Goal: Task Accomplishment & Management: Use online tool/utility

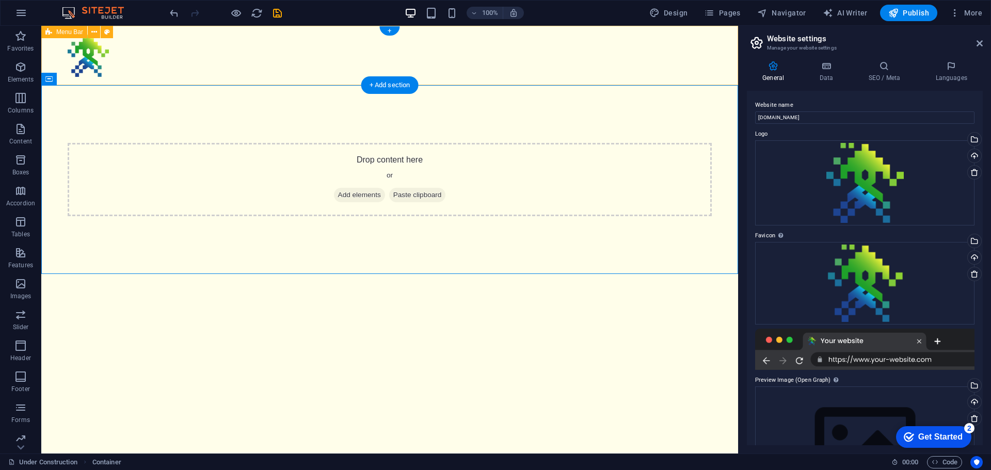
click at [106, 85] on div "Menu" at bounding box center [389, 55] width 697 height 59
click at [92, 79] on icon at bounding box center [95, 79] width 6 height 11
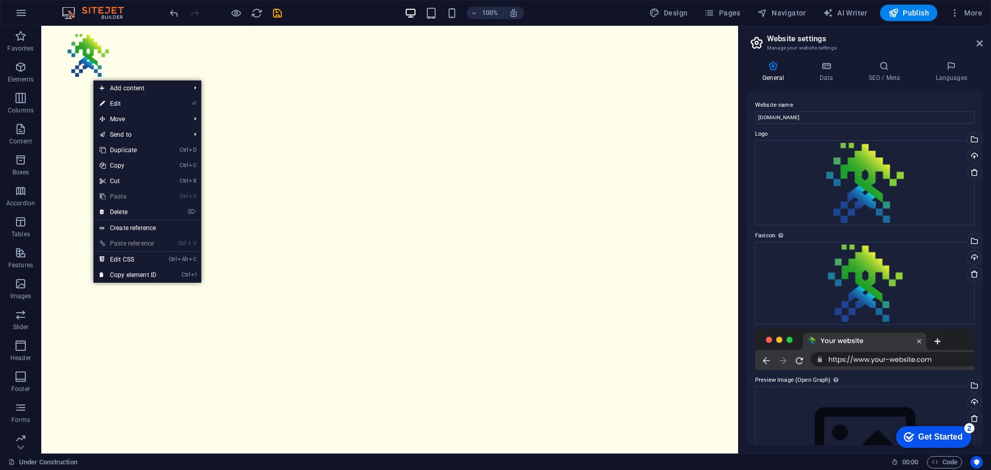
click at [352, 85] on html "Skip to main content Menu" at bounding box center [389, 55] width 697 height 59
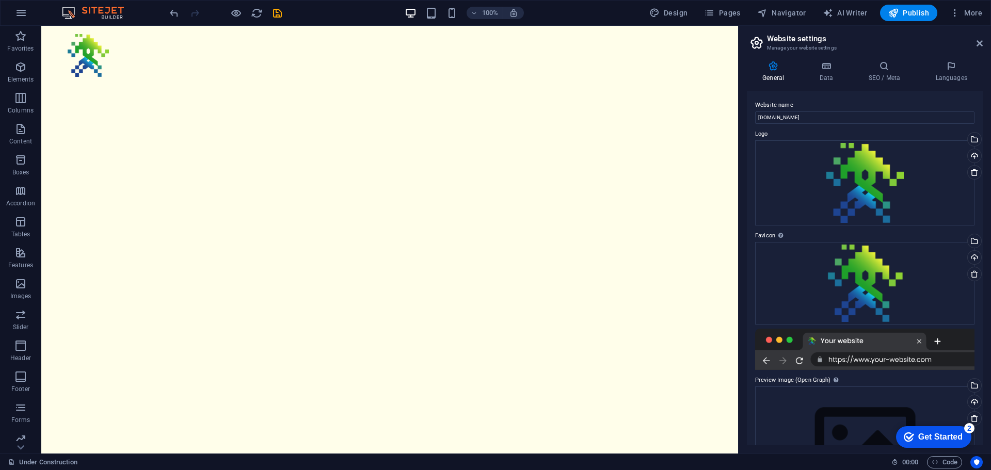
click at [392, 85] on html "Skip to main content Menu" at bounding box center [389, 55] width 697 height 59
drag, startPoint x: 127, startPoint y: 155, endPoint x: 122, endPoint y: 153, distance: 5.6
click at [125, 85] on html "Skip to main content Menu" at bounding box center [389, 55] width 697 height 59
click at [102, 85] on html "Skip to main content Menu" at bounding box center [389, 55] width 697 height 59
click at [671, 14] on span "Design" at bounding box center [668, 13] width 39 height 10
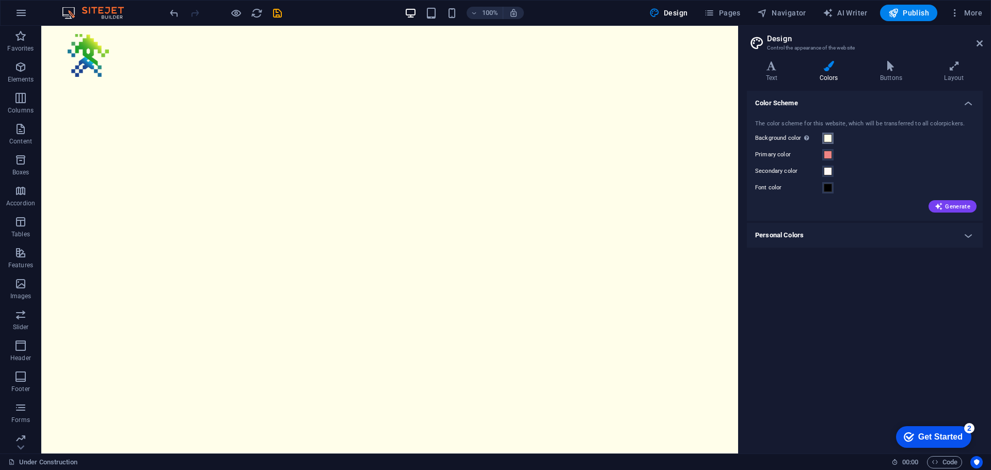
click at [825, 139] on span at bounding box center [827, 138] width 8 height 8
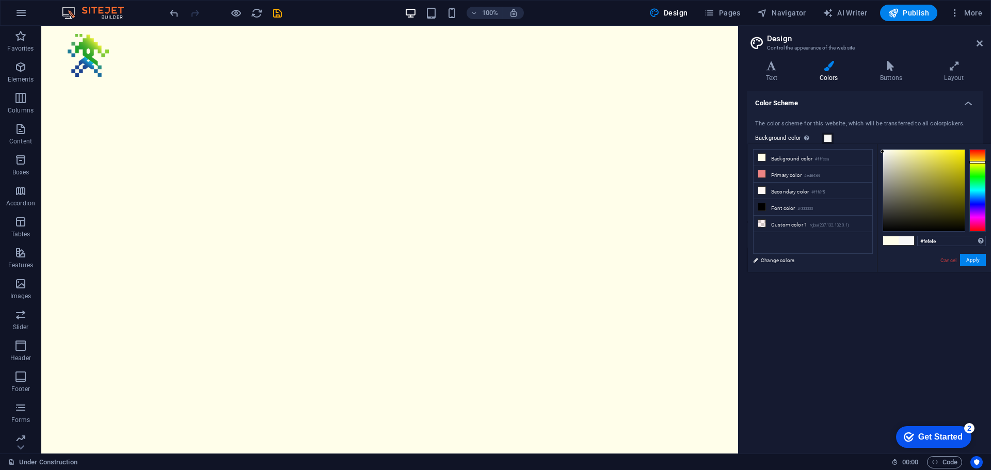
type input "#ffffff"
drag, startPoint x: 891, startPoint y: 152, endPoint x: 863, endPoint y: 142, distance: 29.5
click at [863, 142] on body "[DOMAIN_NAME] Under Construction Favorites Elements Columns Content Boxes Accor…" at bounding box center [495, 235] width 991 height 470
click at [976, 262] on button "Apply" at bounding box center [973, 260] width 26 height 12
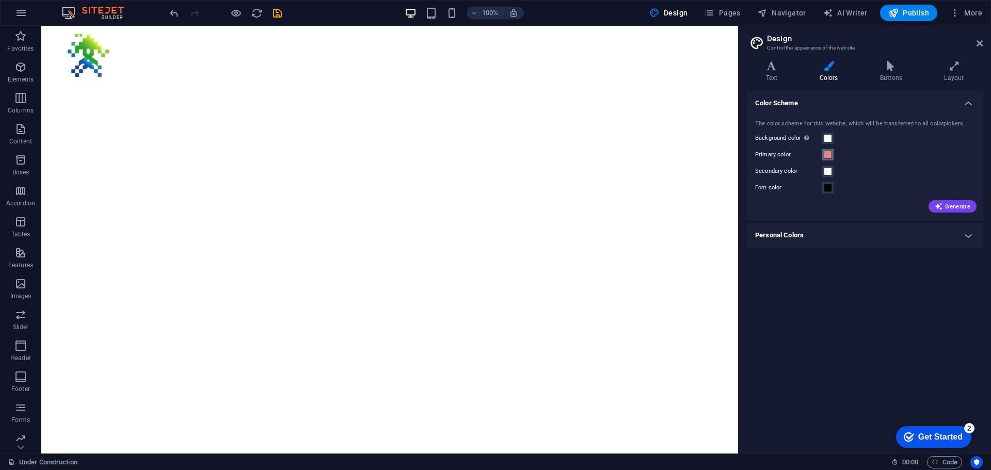
click at [830, 156] on span at bounding box center [827, 155] width 8 height 8
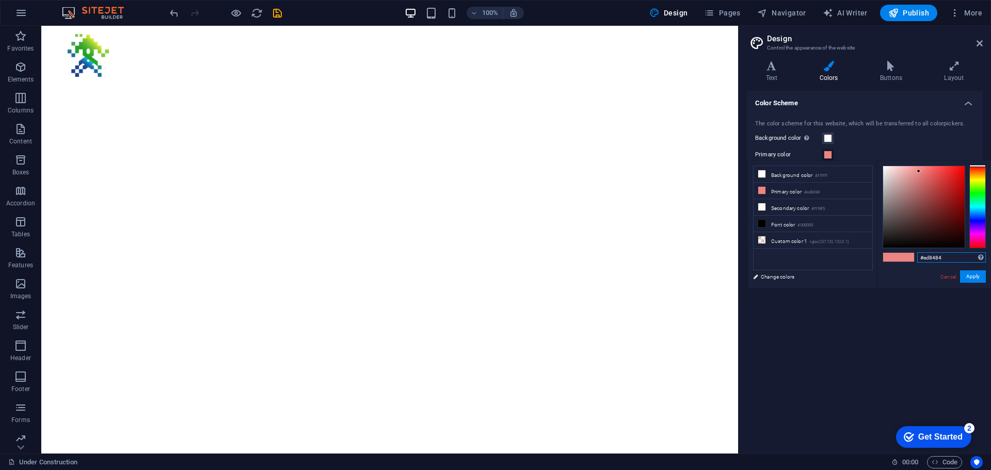
click at [948, 262] on input "#ed8484" at bounding box center [951, 257] width 69 height 10
paste input "1E4491"
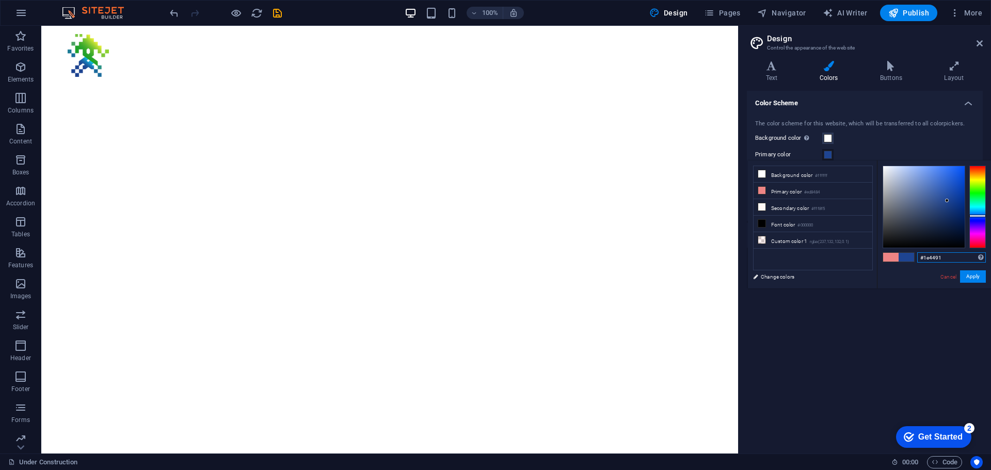
type input "#1e4491"
click at [970, 278] on button "Apply" at bounding box center [973, 276] width 26 height 12
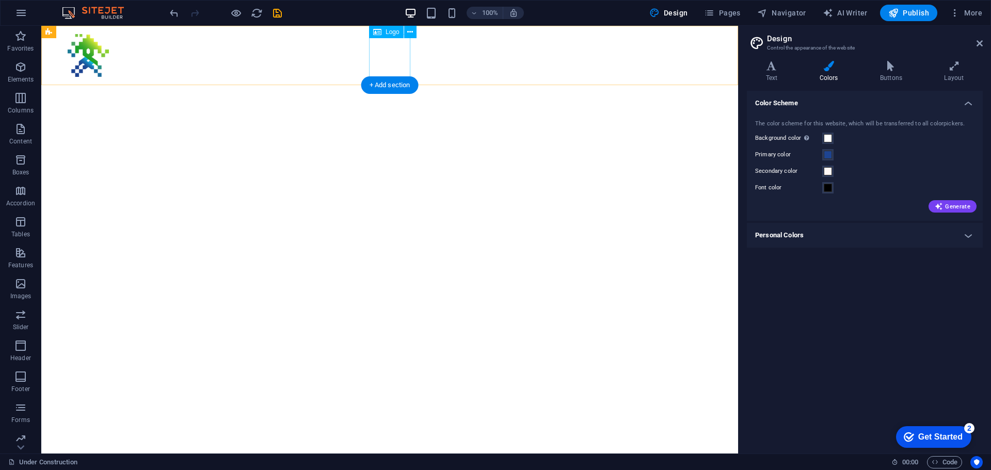
click at [386, 59] on div at bounding box center [390, 55] width 644 height 43
click at [384, 53] on div at bounding box center [390, 55] width 644 height 43
select select "px"
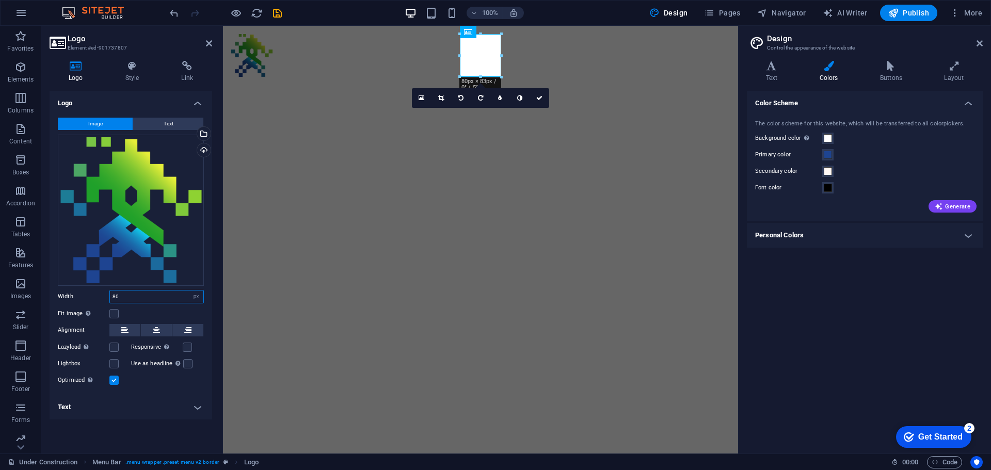
click at [127, 296] on input "80" at bounding box center [156, 296] width 93 height 12
type input "40"
click at [414, 64] on html "Skip to main content Menu" at bounding box center [480, 45] width 515 height 38
click at [412, 64] on html "Skip to main content Menu" at bounding box center [480, 45] width 515 height 38
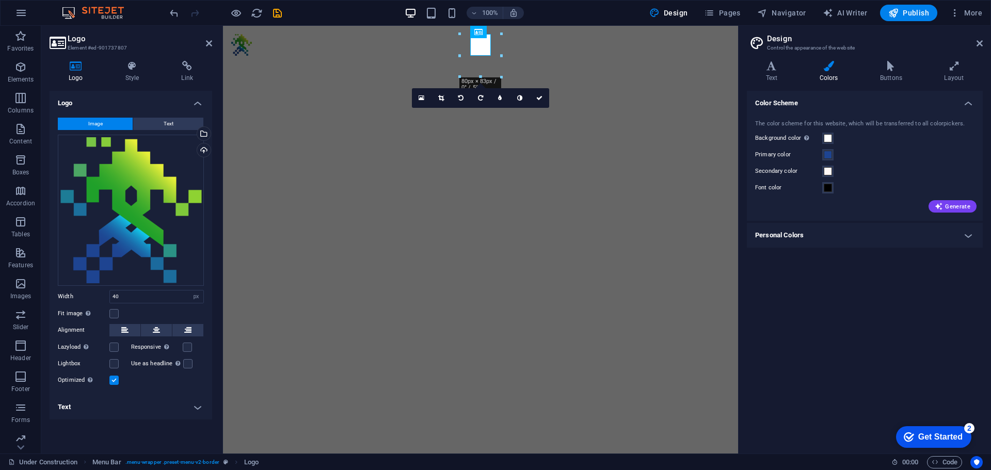
click at [381, 64] on html "Skip to main content Menu" at bounding box center [480, 45] width 515 height 38
click at [383, 64] on html "Skip to main content Menu" at bounding box center [480, 45] width 515 height 38
click at [538, 93] on link at bounding box center [539, 98] width 20 height 20
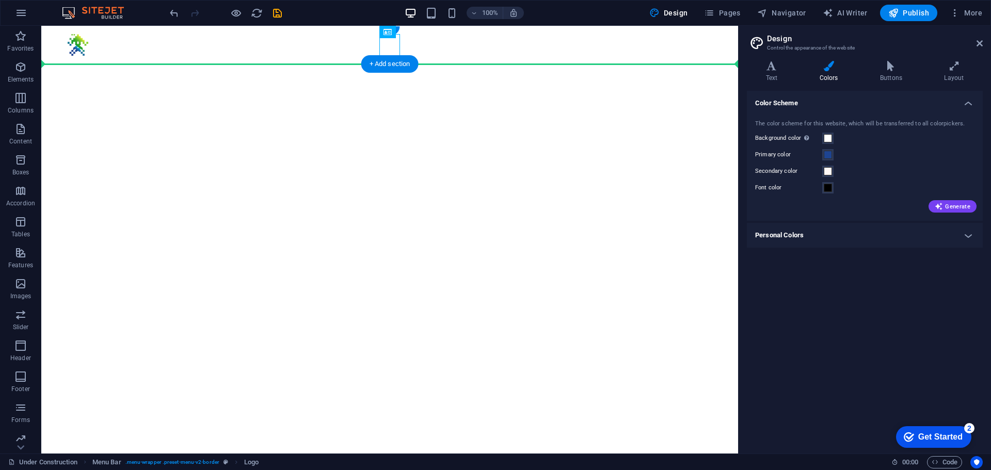
drag, startPoint x: 392, startPoint y: 48, endPoint x: 305, endPoint y: 47, distance: 87.2
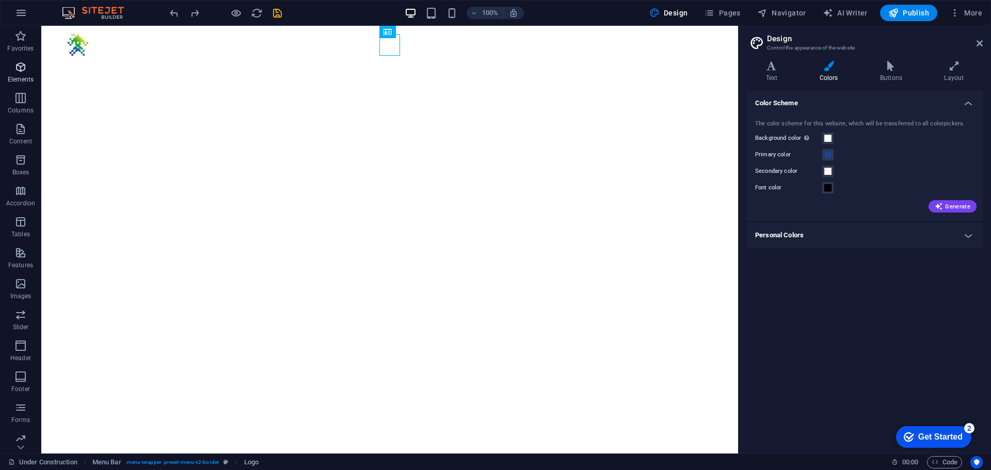
click at [19, 73] on span "Elements" at bounding box center [20, 73] width 41 height 25
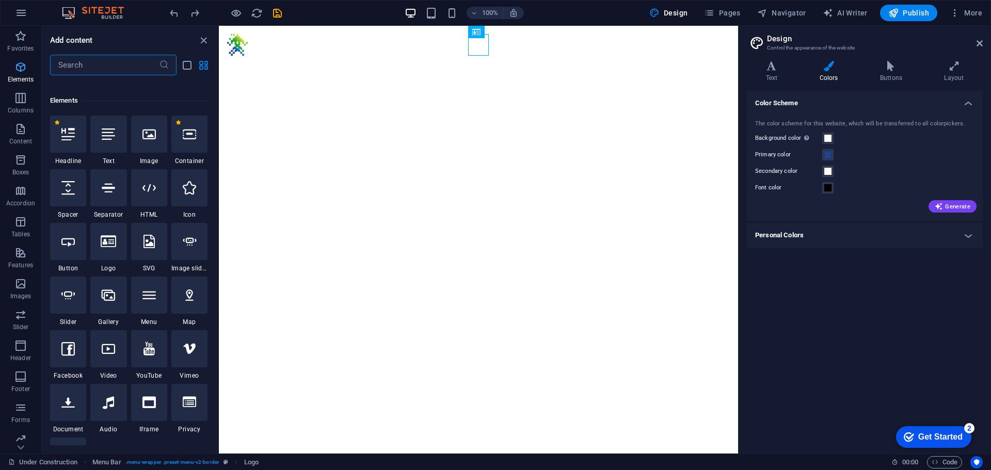
scroll to position [110, 0]
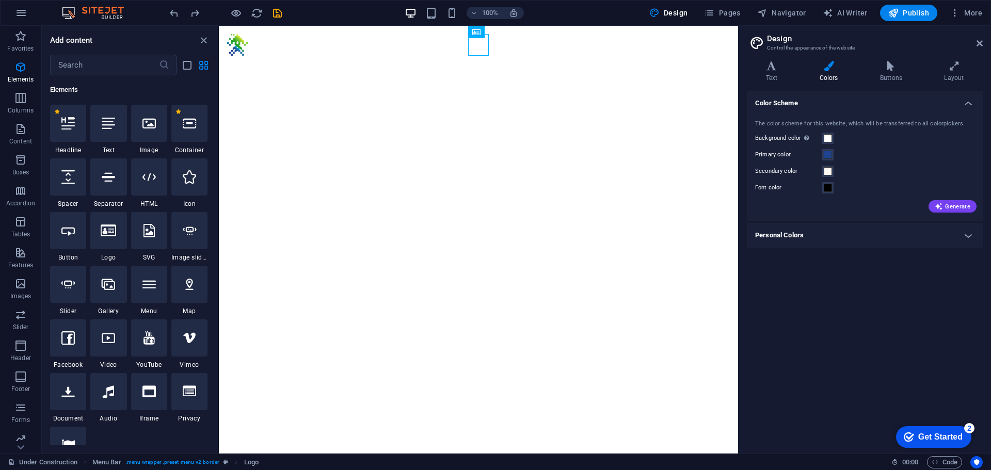
click at [113, 137] on div at bounding box center [108, 123] width 36 height 37
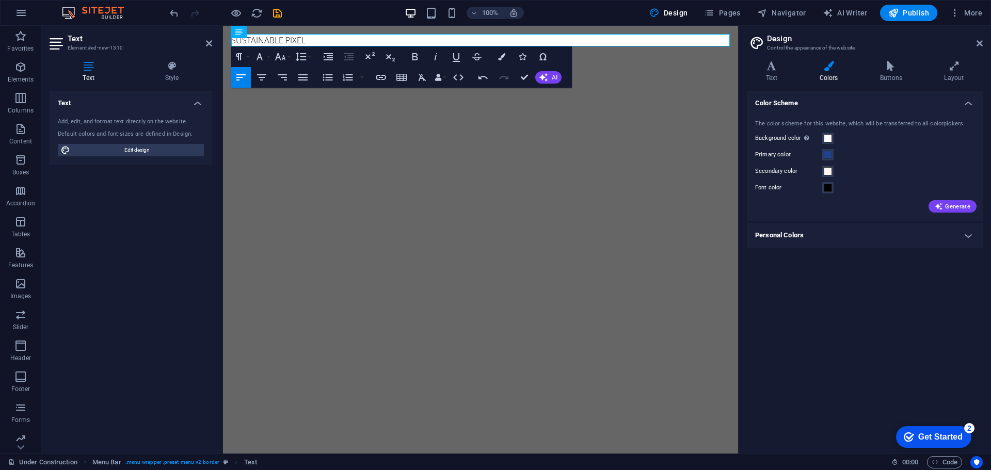
click at [375, 76] on html "Skip to main content SUSTAINABLE PIXEL Menu" at bounding box center [480, 51] width 515 height 51
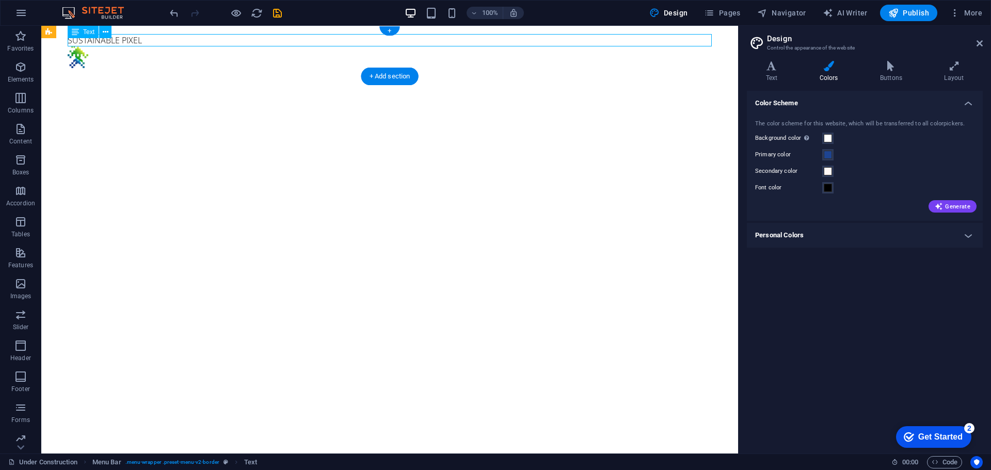
click at [131, 41] on div "SUSTAINABLE PIXEL" at bounding box center [390, 40] width 644 height 12
click at [71, 41] on div "SUSTAINABLE PIXEL" at bounding box center [390, 40] width 644 height 12
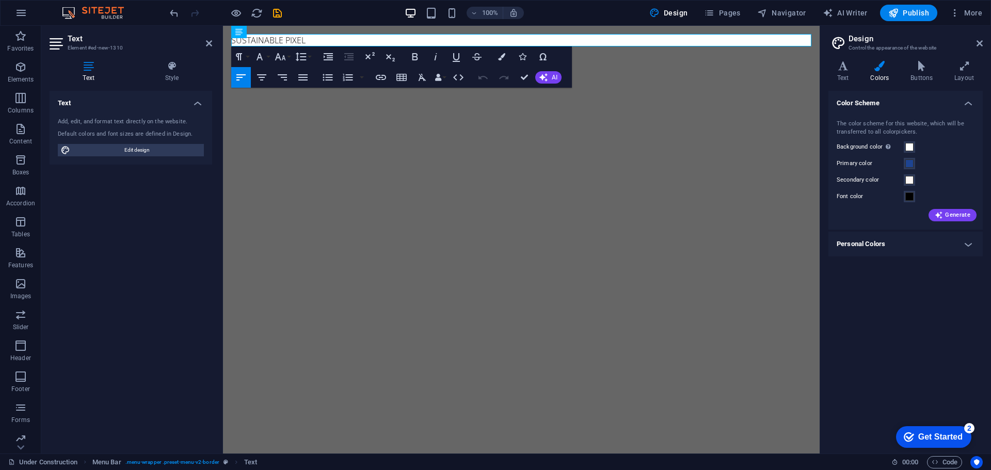
drag, startPoint x: 739, startPoint y: 39, endPoint x: 938, endPoint y: 39, distance: 198.6
click at [938, 39] on aside "Design Control the appearance of the website Variants Text Colors Buttons Layou…" at bounding box center [904, 240] width 171 height 428
click at [147, 151] on span "Edit design" at bounding box center [136, 150] width 127 height 12
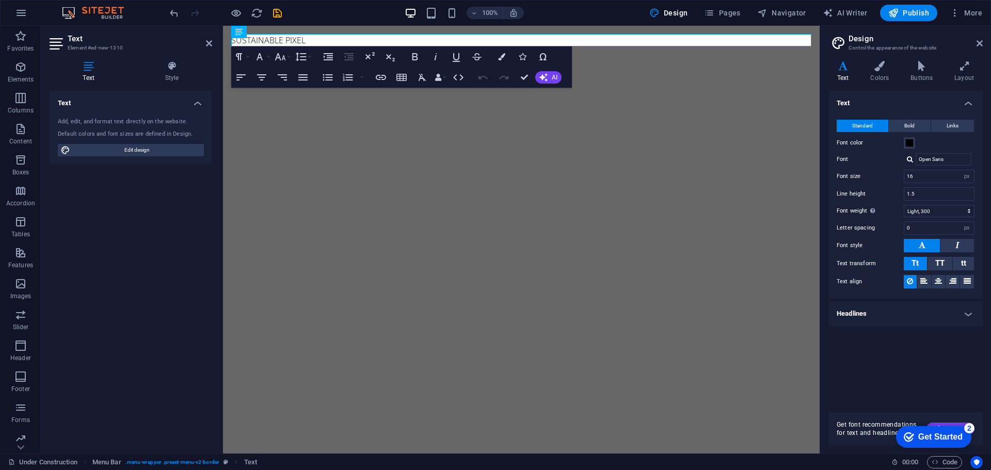
click at [967, 60] on div "Variants Text Colors Buttons Layout Text Standard Bold Links Font color Font Op…" at bounding box center [905, 253] width 171 height 401
click at [964, 66] on icon at bounding box center [963, 66] width 37 height 10
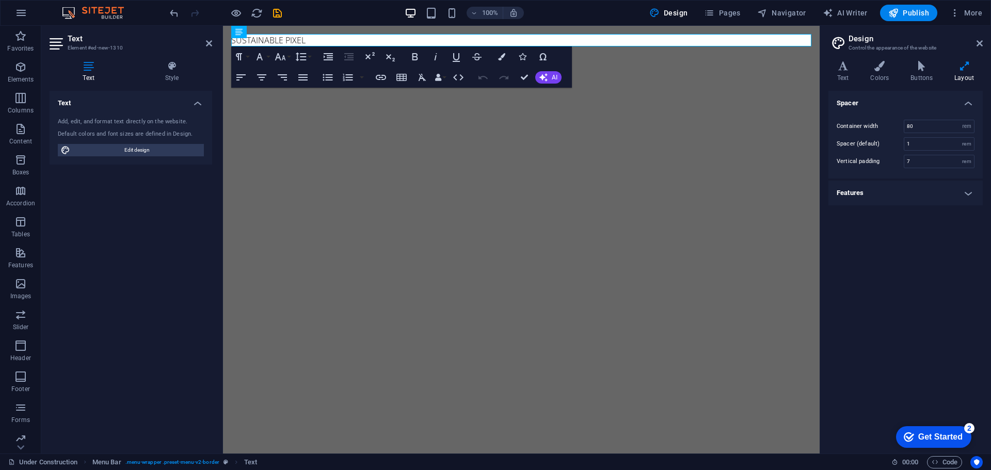
click at [930, 190] on h4 "Features" at bounding box center [905, 193] width 154 height 25
click at [930, 190] on h4 "Features" at bounding box center [905, 190] width 154 height 19
click at [960, 98] on h4 "Spacer" at bounding box center [905, 100] width 154 height 19
click at [960, 98] on h4 "Spacer" at bounding box center [905, 103] width 154 height 25
click at [925, 127] on input "80" at bounding box center [939, 126] width 70 height 12
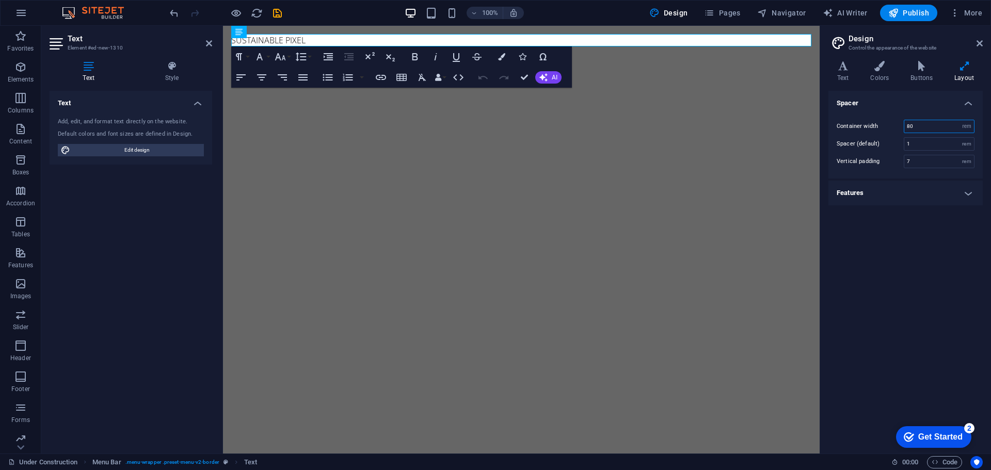
click at [925, 127] on input "80" at bounding box center [939, 126] width 70 height 12
click at [906, 230] on div "Spacer Container width 10 rem px Spacer (default) 1 rem Vertical padding 7 rem …" at bounding box center [905, 268] width 154 height 354
click at [926, 127] on input "10" at bounding box center [939, 126] width 70 height 12
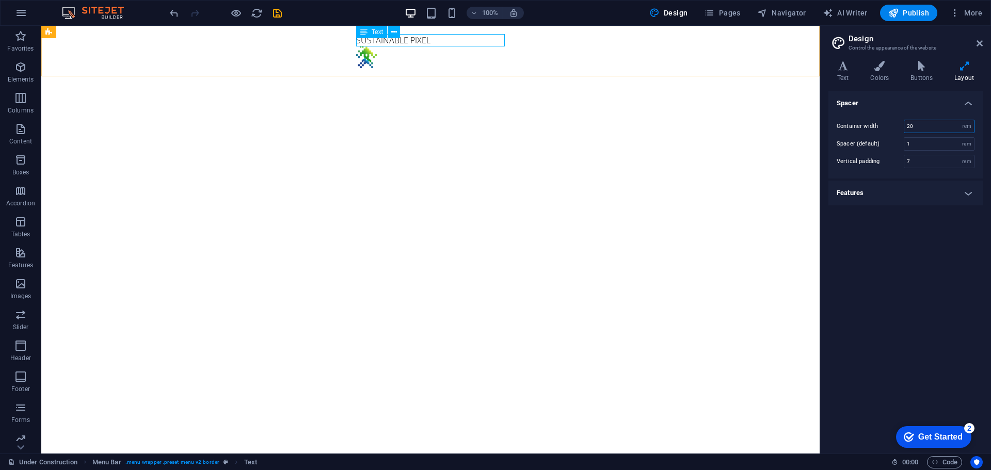
type input "20"
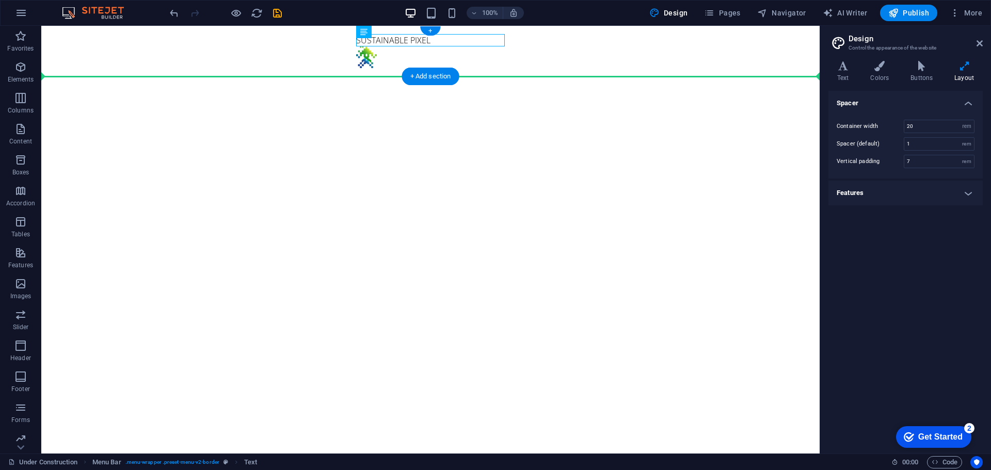
drag, startPoint x: 407, startPoint y: 61, endPoint x: 502, endPoint y: 63, distance: 95.5
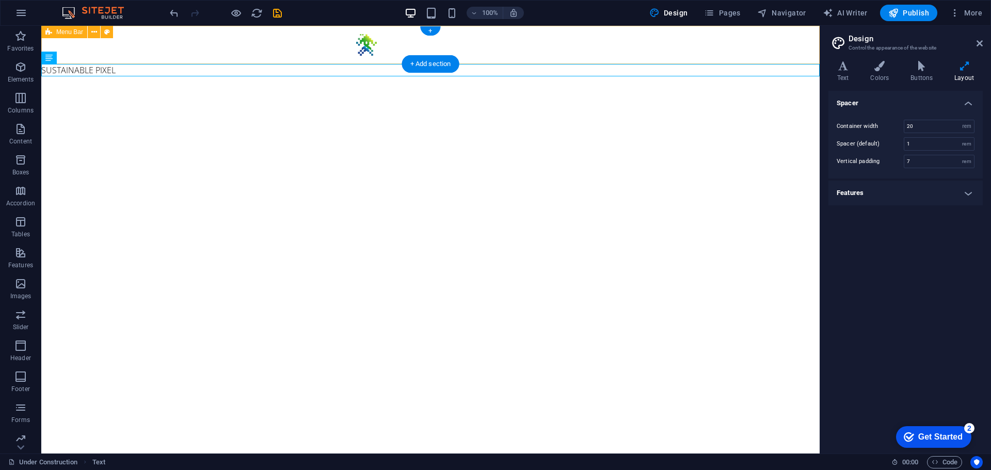
click at [199, 41] on div "Menu" at bounding box center [430, 45] width 778 height 38
click at [89, 70] on div "SUSTAINABLE PIXEL" at bounding box center [430, 70] width 778 height 12
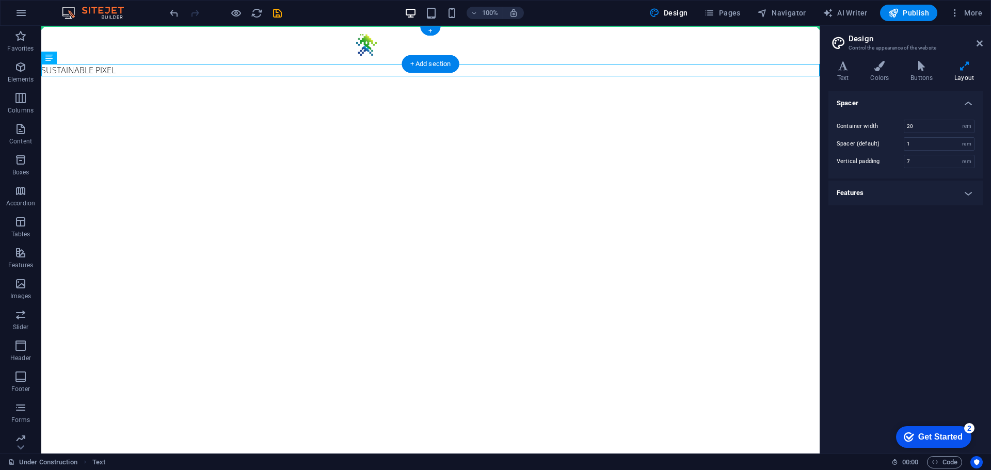
drag, startPoint x: 98, startPoint y: 83, endPoint x: 126, endPoint y: 44, distance: 47.9
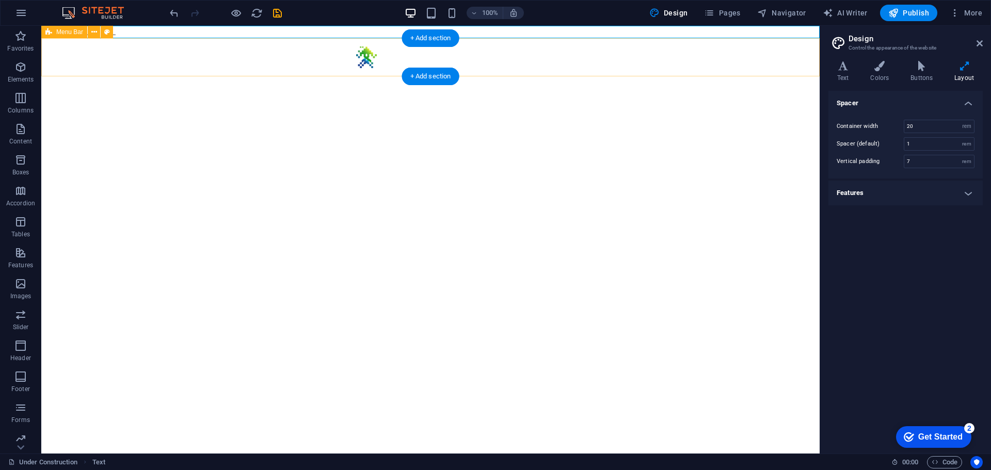
click at [248, 61] on div "Menu" at bounding box center [430, 57] width 778 height 38
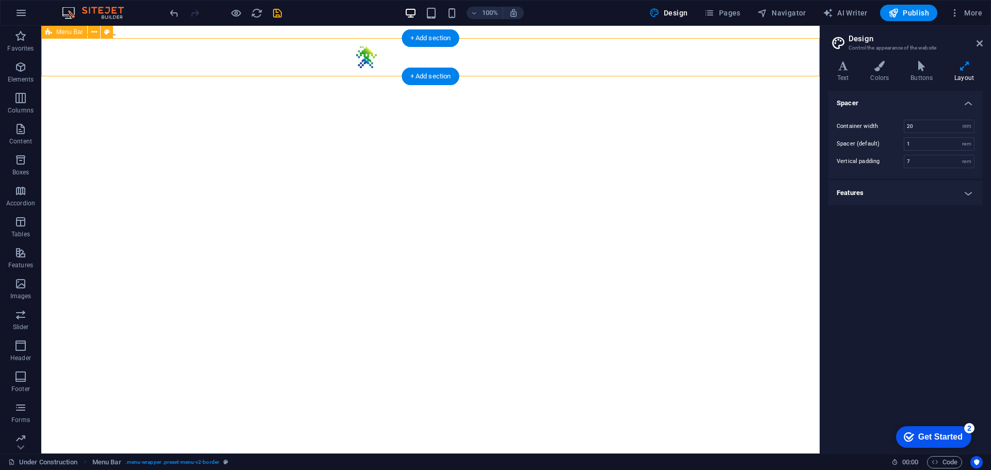
click at [223, 61] on div "Menu" at bounding box center [430, 57] width 778 height 38
click at [222, 62] on div "Menu" at bounding box center [430, 57] width 778 height 38
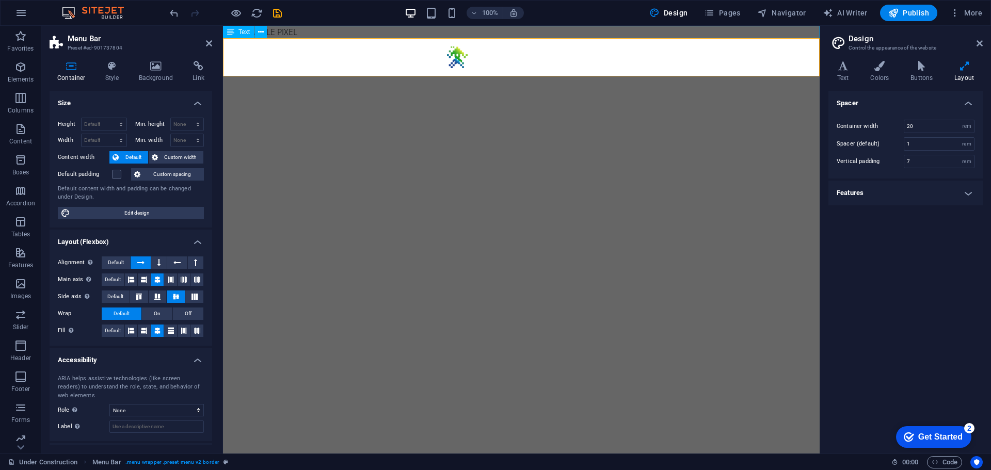
click at [493, 31] on div "SUSTAINABLE PIXEL" at bounding box center [521, 32] width 596 height 12
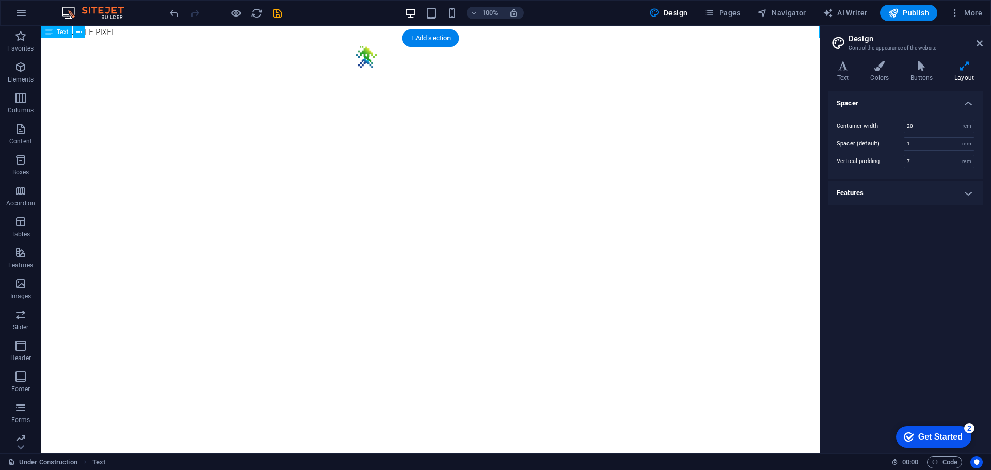
click at [93, 29] on div "SUSTAINABLE PIXEL" at bounding box center [430, 32] width 778 height 12
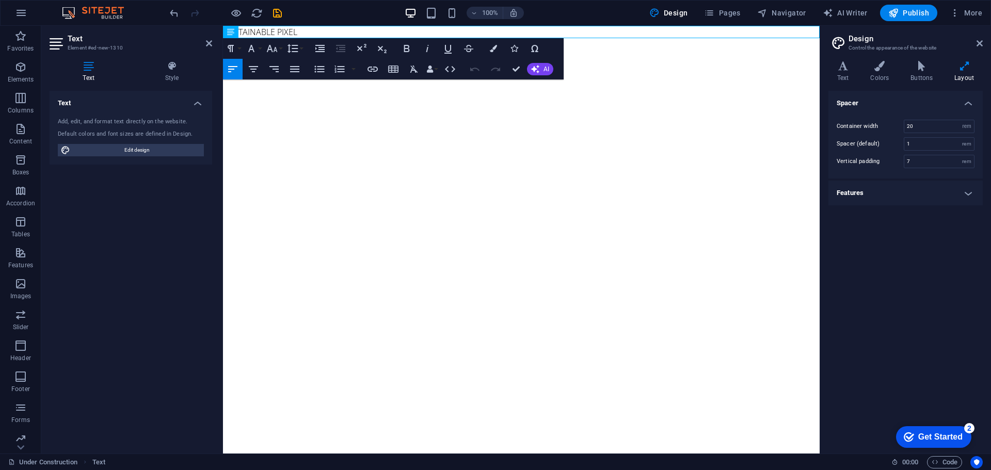
drag, startPoint x: 456, startPoint y: 58, endPoint x: 297, endPoint y: 28, distance: 161.7
click at [299, 76] on html "Skip to main content SUSTAINABLE PIXEL Menu" at bounding box center [521, 51] width 596 height 51
click at [16, 69] on icon "button" at bounding box center [20, 67] width 12 height 12
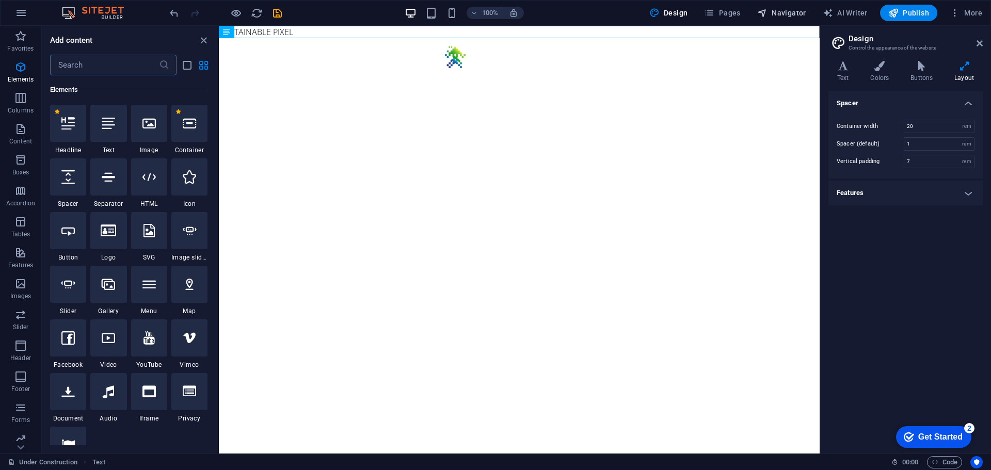
click at [783, 8] on button "Navigator" at bounding box center [781, 13] width 57 height 17
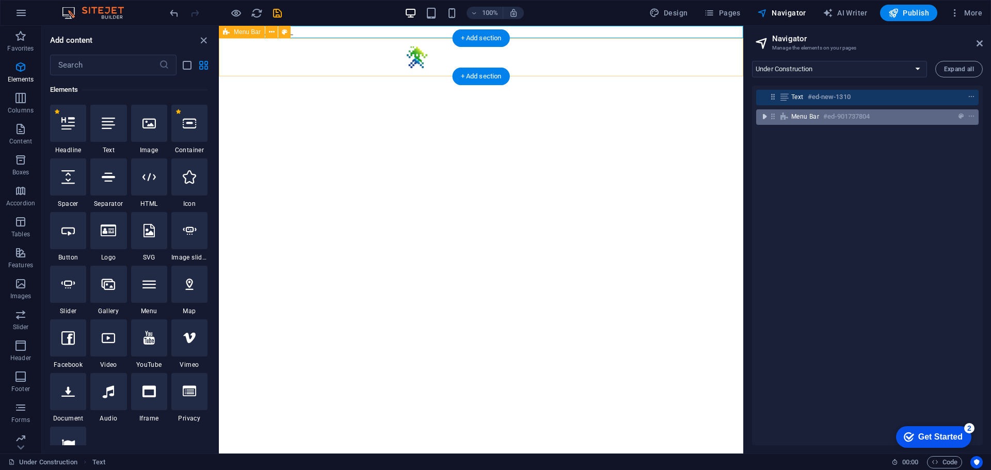
click at [761, 116] on icon "toggle-expand" at bounding box center [764, 116] width 10 height 10
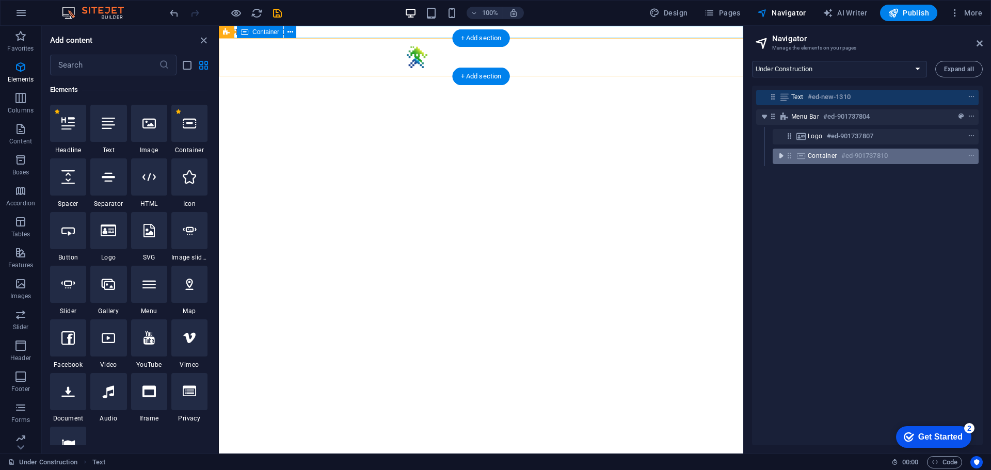
click at [780, 153] on icon "toggle-expand" at bounding box center [780, 156] width 10 height 10
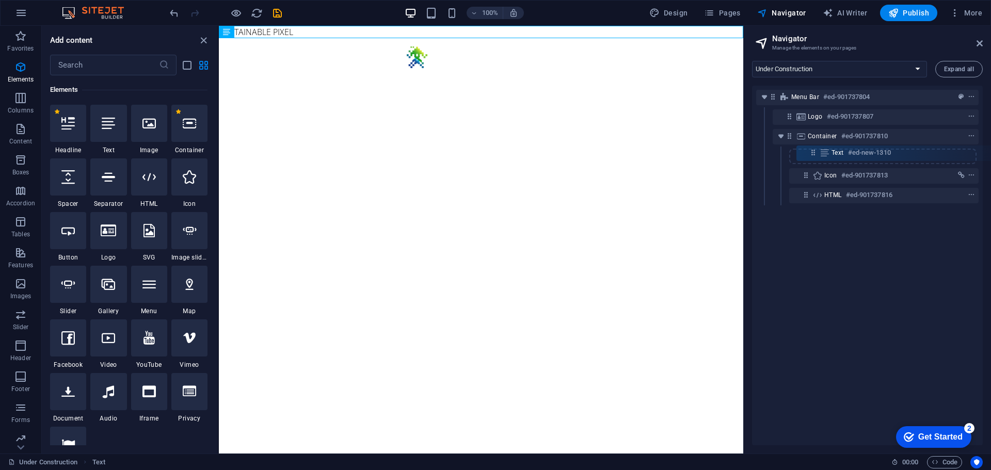
drag, startPoint x: 773, startPoint y: 94, endPoint x: 815, endPoint y: 153, distance: 72.2
click at [815, 153] on div "Text #ed-new-1310 Menu Bar #ed-901737804 Logo #ed-901737807 Container #ed-90173…" at bounding box center [867, 266] width 231 height 360
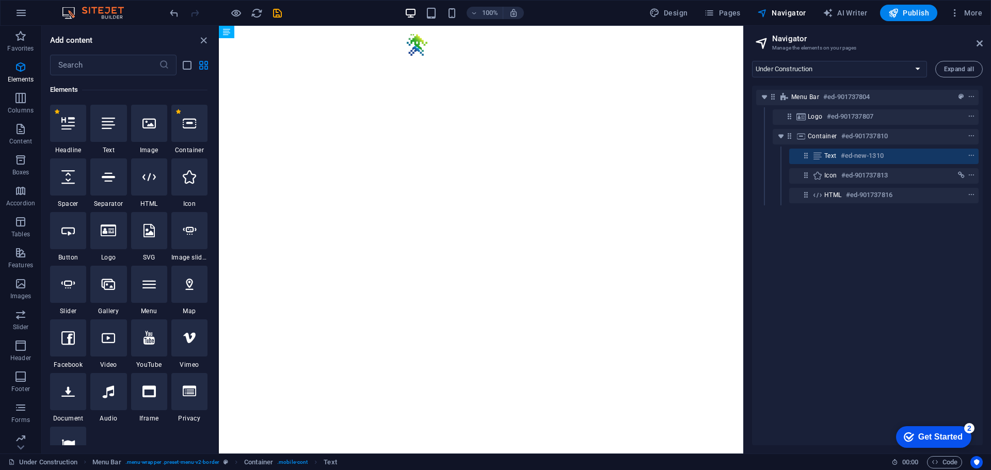
click at [557, 64] on html "Skip to main content SUSTAINABLE PIXEL Menu" at bounding box center [481, 45] width 524 height 38
drag, startPoint x: 802, startPoint y: 157, endPoint x: 804, endPoint y: 134, distance: 23.3
click at [804, 134] on div "Menu Bar #ed-901737804 Logo #ed-901737807 Container #ed-901737810 Text #ed-new-…" at bounding box center [867, 266] width 231 height 360
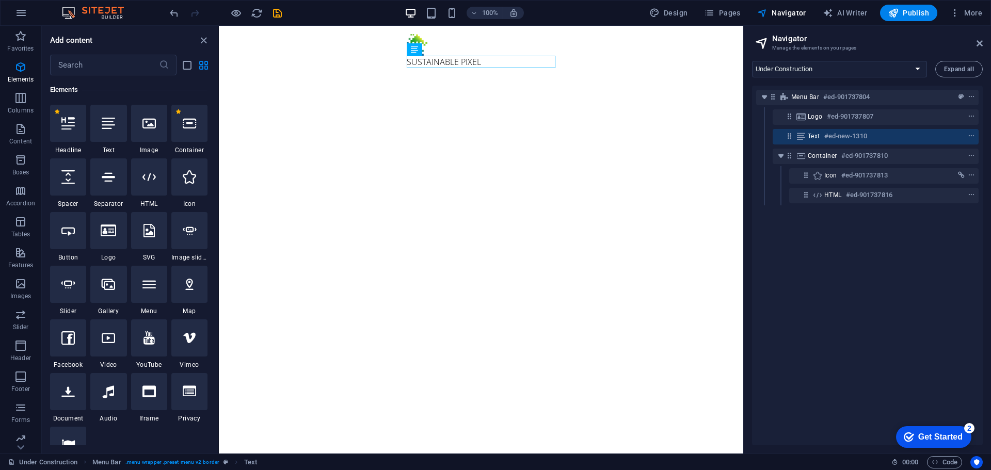
click at [508, 76] on html "Skip to main content SUSTAINABLE PIXEL Menu" at bounding box center [481, 51] width 524 height 51
click at [466, 56] on div "SUSTAINABLE PIXEL" at bounding box center [481, 62] width 149 height 12
click at [481, 58] on div "SUSTAINABLE PIXEL" at bounding box center [481, 62] width 149 height 12
click at [444, 49] on icon at bounding box center [445, 49] width 6 height 11
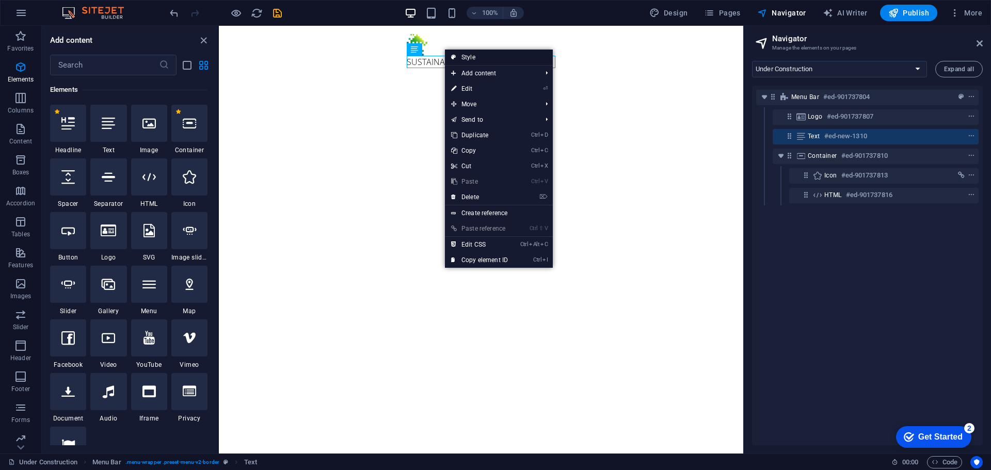
click at [451, 56] on icon at bounding box center [453, 57] width 5 height 15
select select "rem"
select select "preset-menu-v2-border"
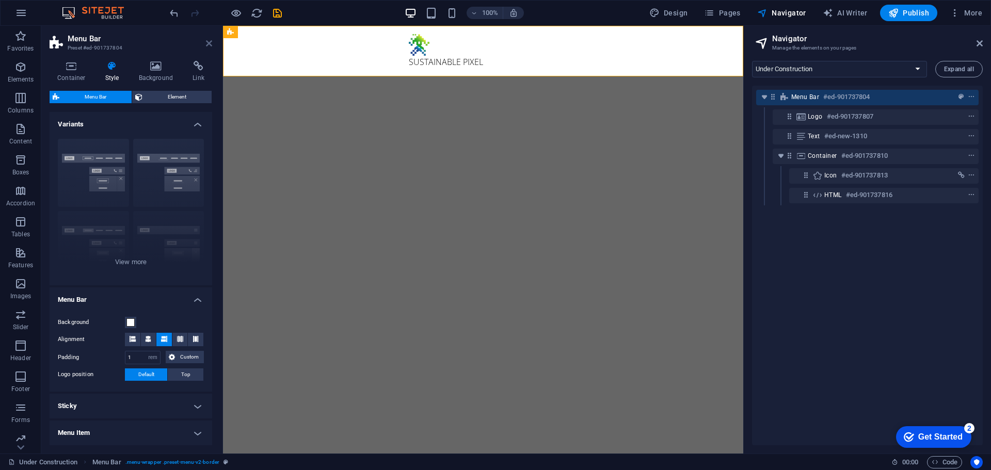
click at [209, 40] on icon at bounding box center [209, 43] width 6 height 8
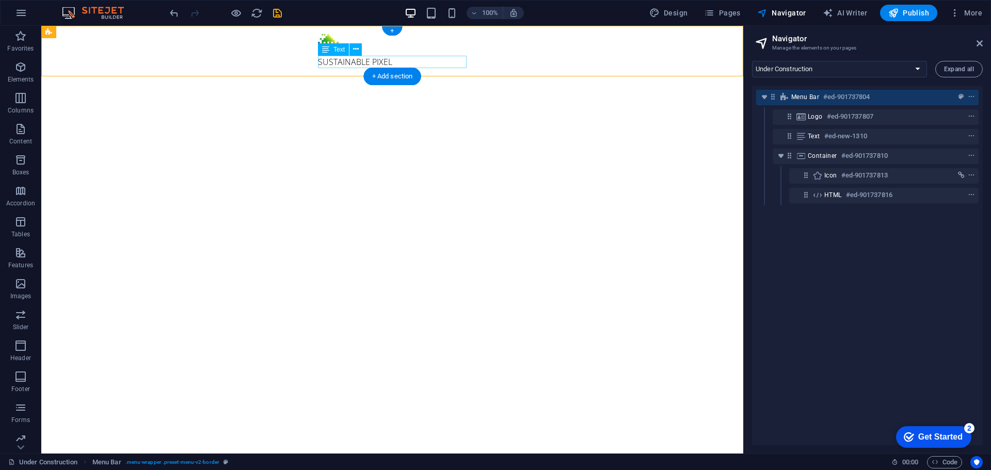
click at [343, 61] on div "SUSTAINABLE PIXEL" at bounding box center [392, 62] width 149 height 12
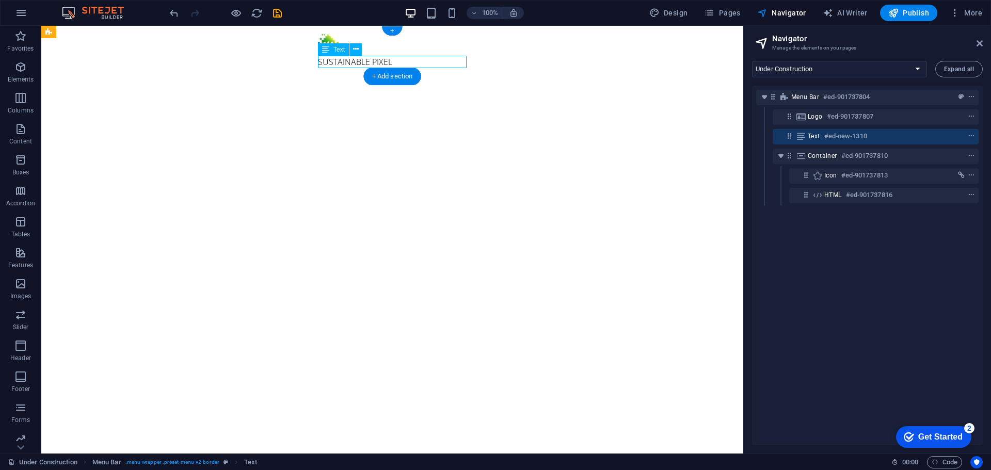
click at [343, 61] on div "SUSTAINABLE PIXEL" at bounding box center [392, 62] width 149 height 12
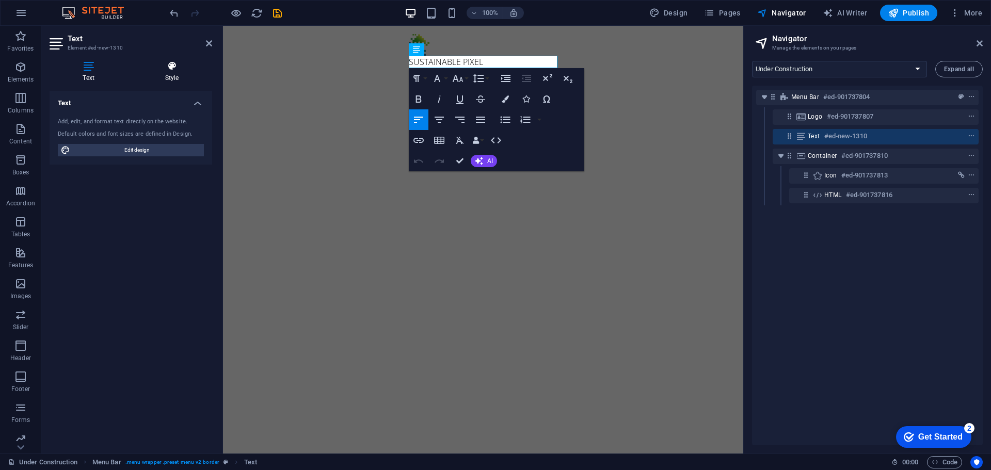
click at [168, 76] on h4 "Style" at bounding box center [172, 72] width 80 height 22
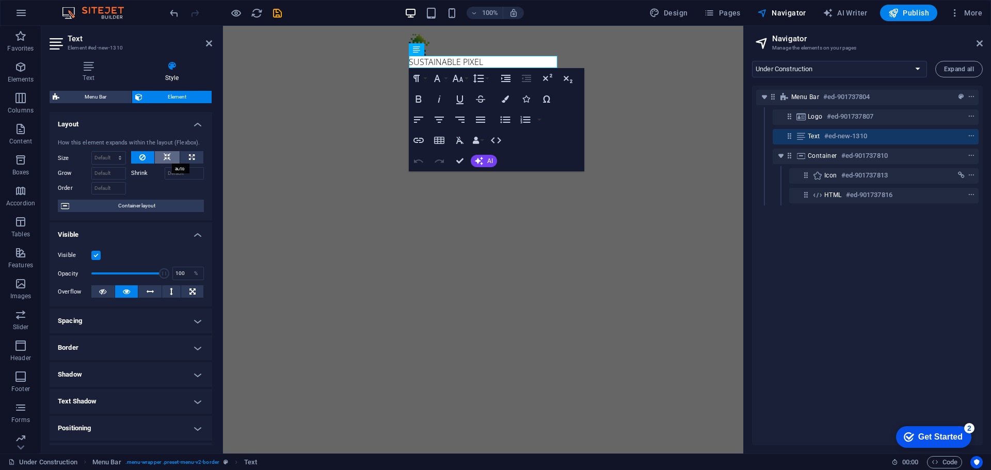
click at [167, 158] on icon at bounding box center [167, 157] width 7 height 12
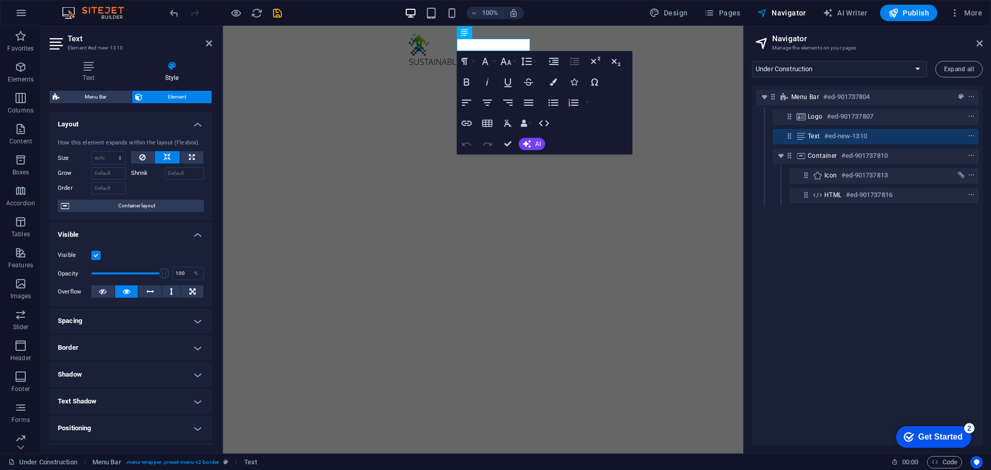
click at [400, 76] on html "Skip to main content SUSTAINABLE PIXEL Menu" at bounding box center [483, 51] width 520 height 51
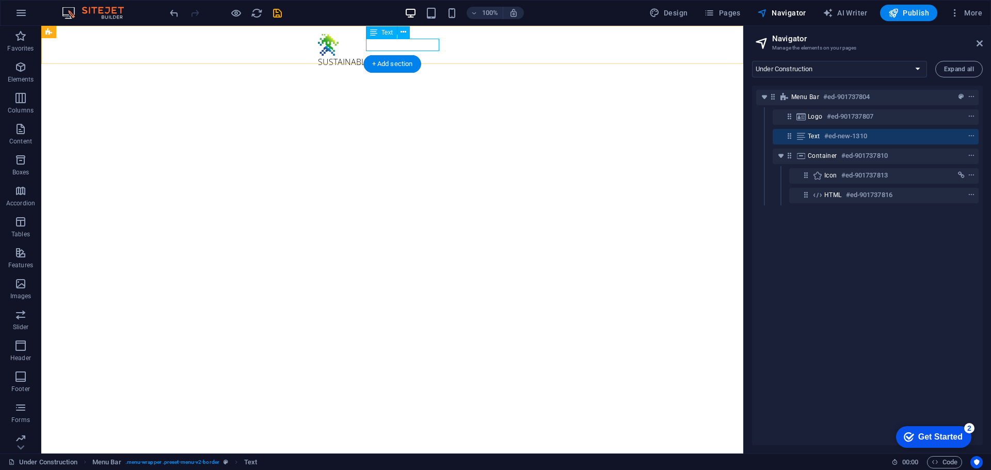
click at [399, 56] on div "SUSTAINABLE PIXEL" at bounding box center [392, 62] width 149 height 12
click at [389, 34] on span "Text" at bounding box center [386, 32] width 11 height 6
click at [388, 56] on div "SUSTAINABLE PIXEL" at bounding box center [392, 62] width 149 height 12
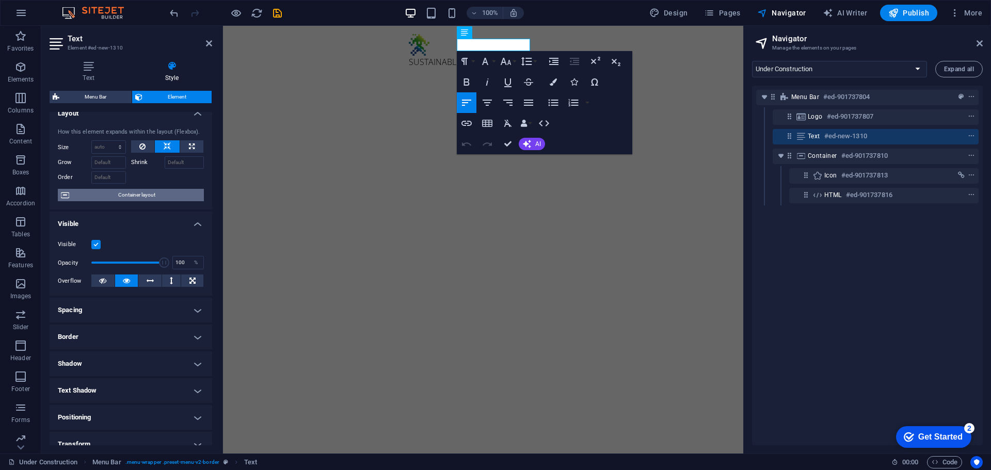
scroll to position [10, 0]
click at [101, 73] on h4 "Text" at bounding box center [91, 72] width 82 height 22
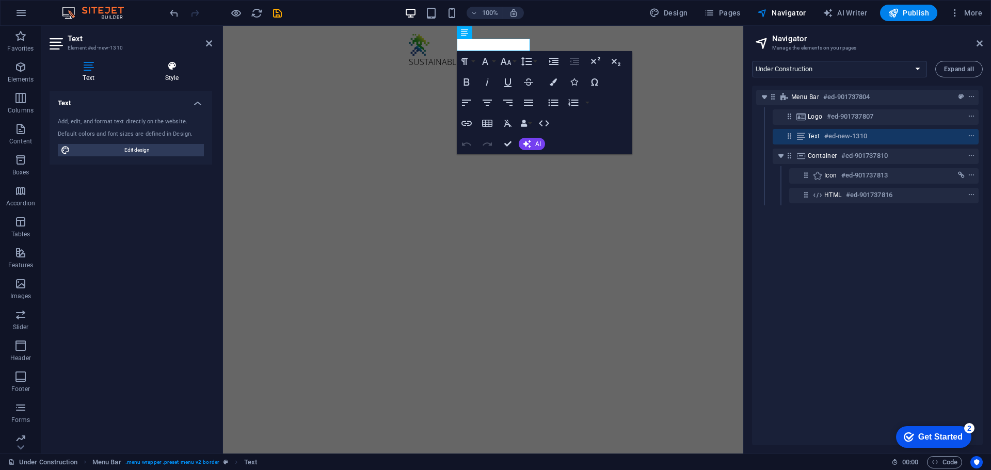
click at [163, 68] on icon at bounding box center [172, 66] width 80 height 10
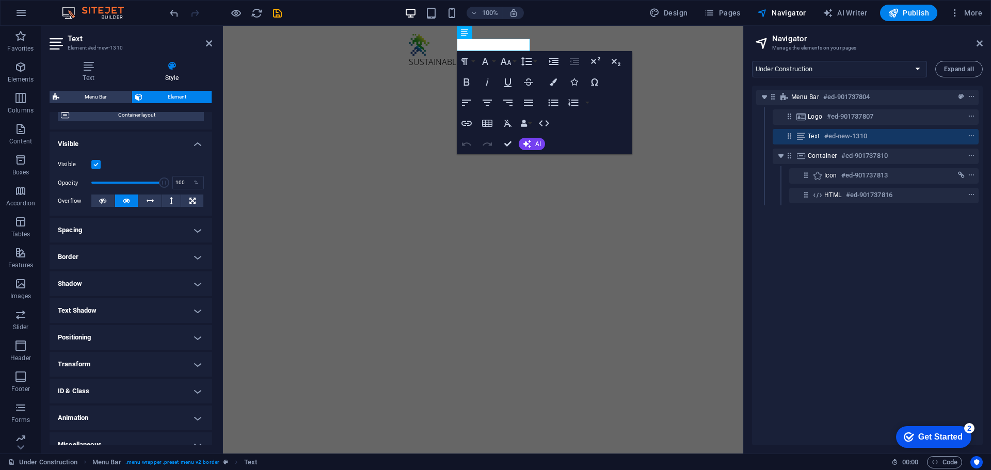
scroll to position [103, 0]
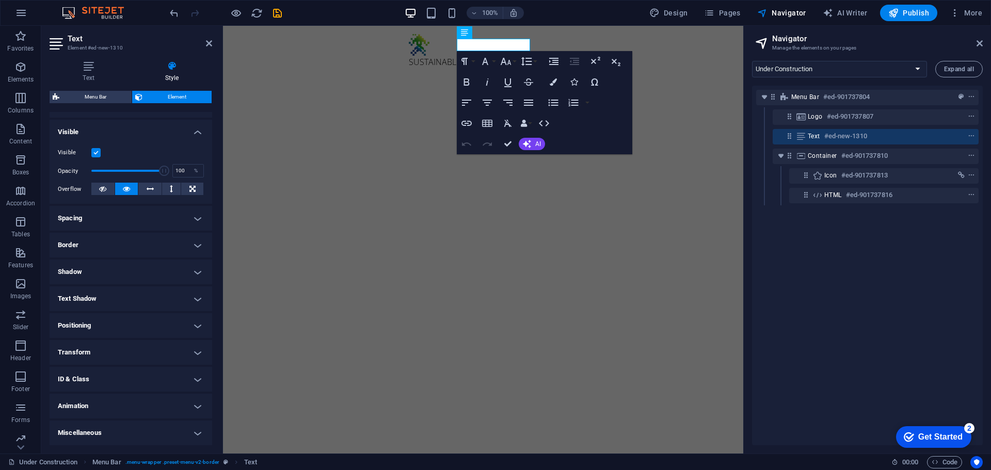
click at [144, 373] on h4 "ID & Class" at bounding box center [131, 379] width 163 height 25
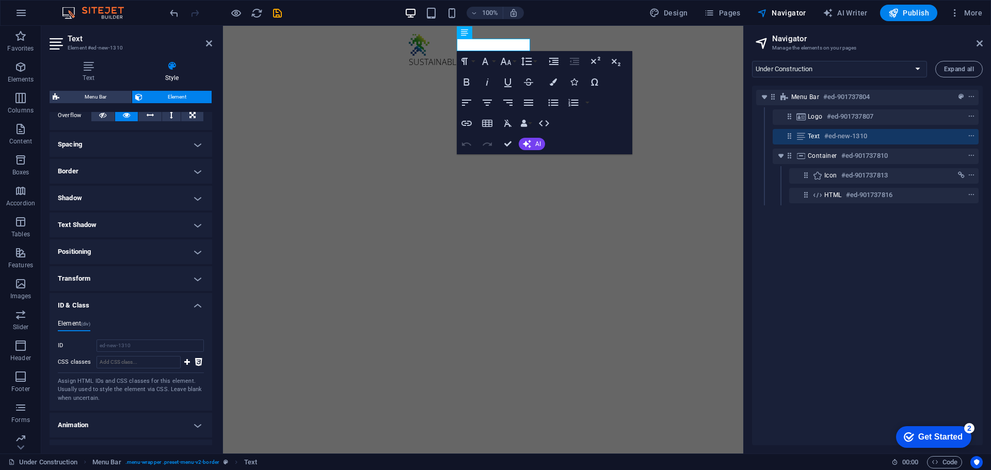
scroll to position [183, 0]
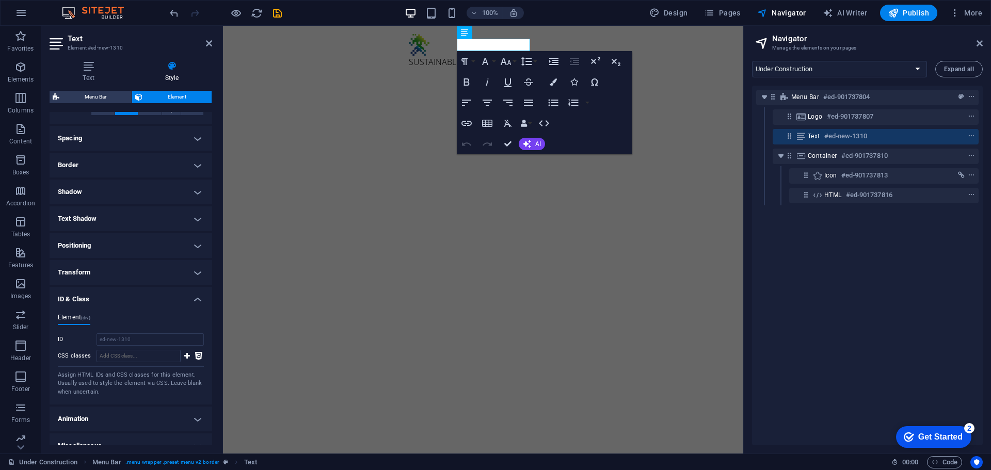
click at [168, 298] on h4 "ID & Class" at bounding box center [131, 296] width 163 height 19
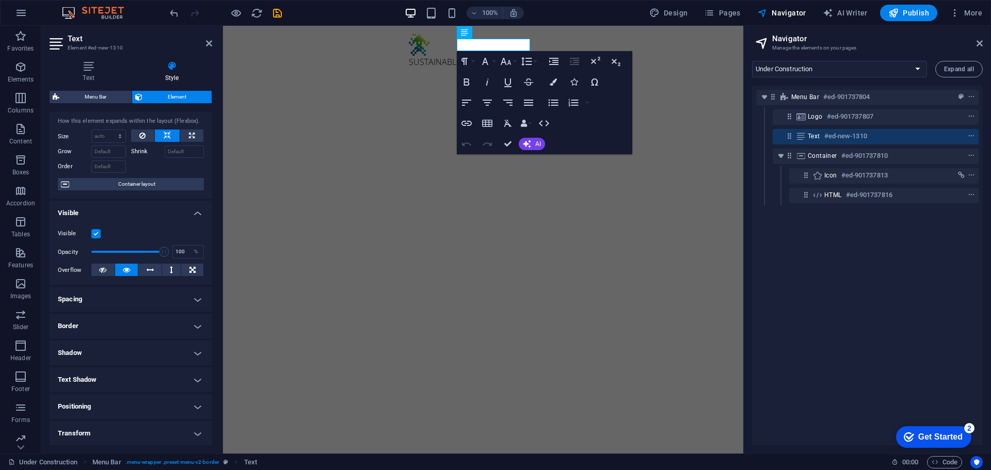
scroll to position [0, 0]
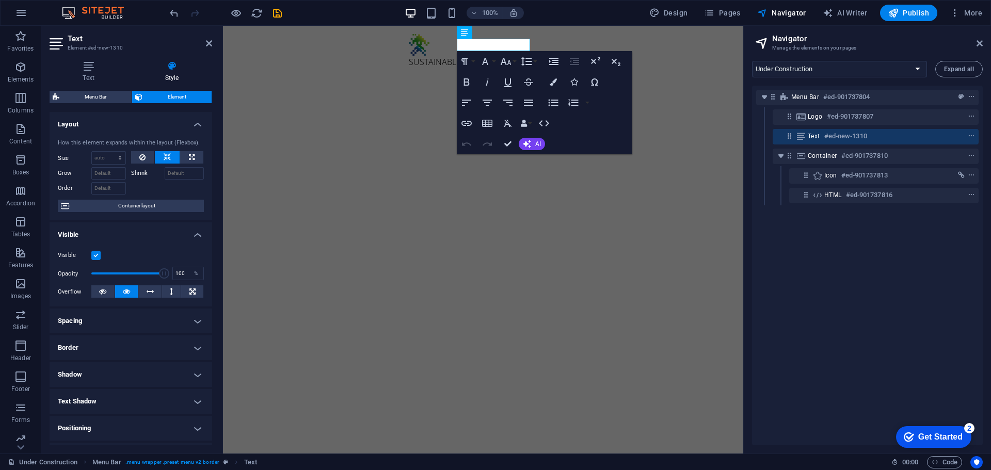
click at [168, 232] on h4 "Visible" at bounding box center [131, 231] width 163 height 19
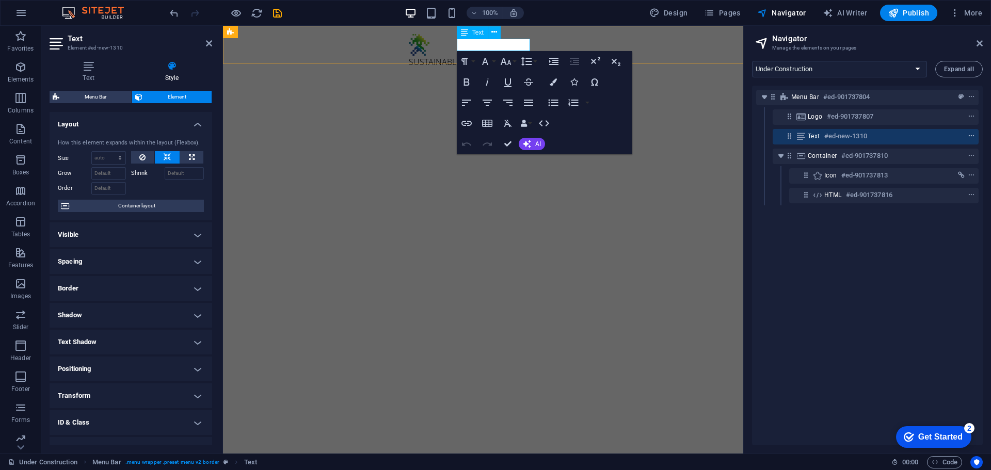
click at [969, 135] on icon "context-menu" at bounding box center [970, 136] width 7 height 7
click at [600, 130] on div "Paragraph Format Normal Heading 1 Heading 2 Heading 3 Heading 4 Heading 5 Headi…" at bounding box center [544, 102] width 175 height 103
click at [529, 118] on button "Data Bindings" at bounding box center [526, 123] width 14 height 21
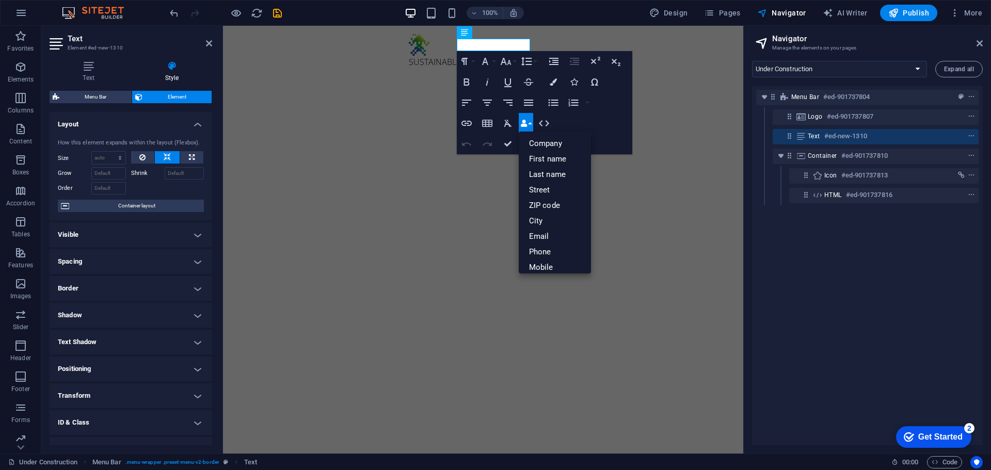
click at [593, 126] on div "Paragraph Format Normal Heading 1 Heading 2 Heading 3 Heading 4 Heading 5 Headi…" at bounding box center [544, 102] width 175 height 103
click at [609, 124] on div "Paragraph Format Normal Heading 1 Heading 2 Heading 3 Heading 4 Heading 5 Headi…" at bounding box center [544, 102] width 175 height 103
click at [524, 119] on button "Data Bindings" at bounding box center [526, 123] width 14 height 21
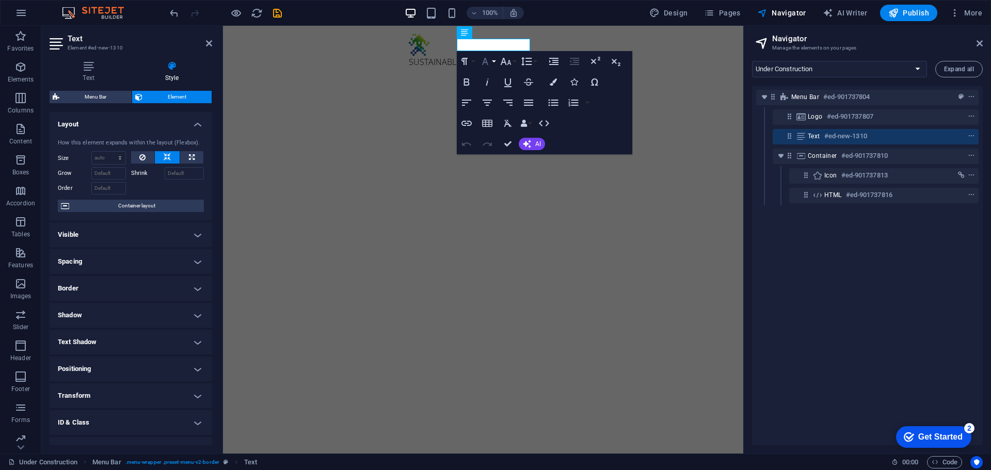
click at [488, 61] on icon "button" at bounding box center [485, 61] width 12 height 12
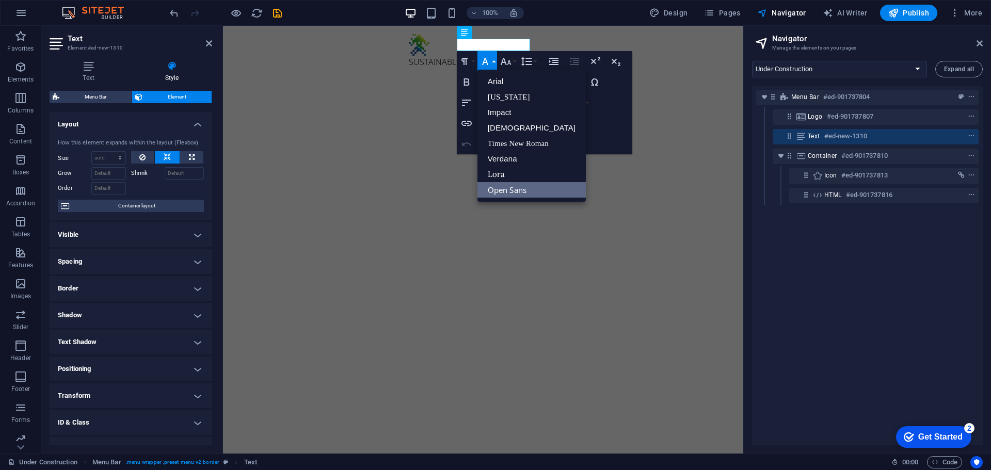
click at [612, 131] on div "Paragraph Format Normal Heading 1 Heading 2 Heading 3 Heading 4 Heading 5 Headi…" at bounding box center [544, 102] width 175 height 103
click at [490, 61] on icon "button" at bounding box center [485, 61] width 12 height 12
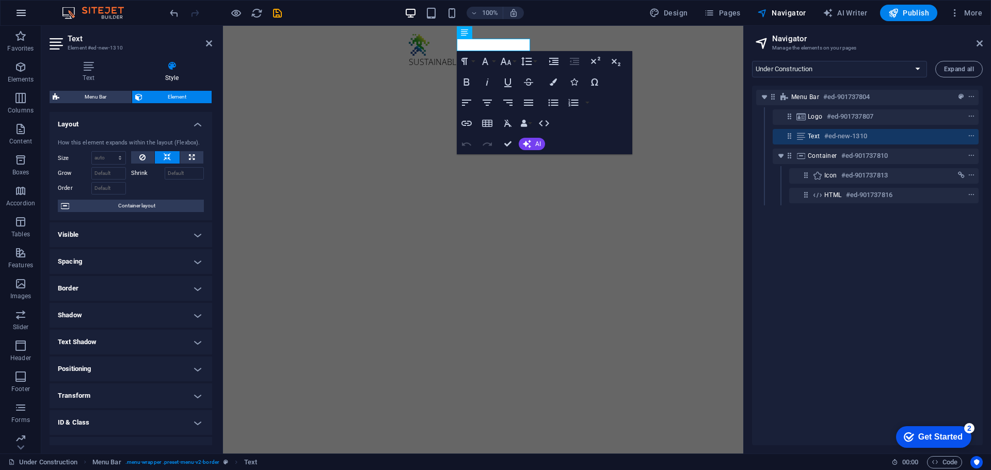
click at [23, 14] on icon "button" at bounding box center [21, 13] width 12 height 12
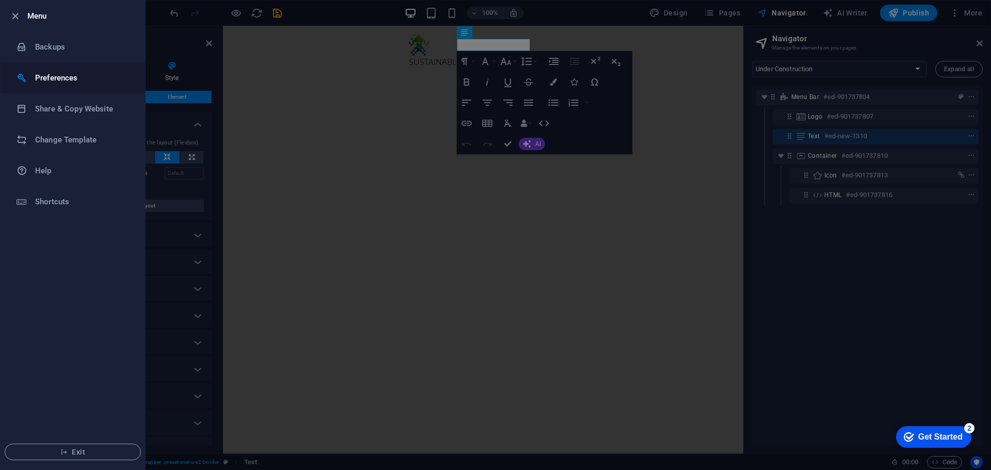
click at [44, 73] on h6 "Preferences" at bounding box center [82, 78] width 95 height 12
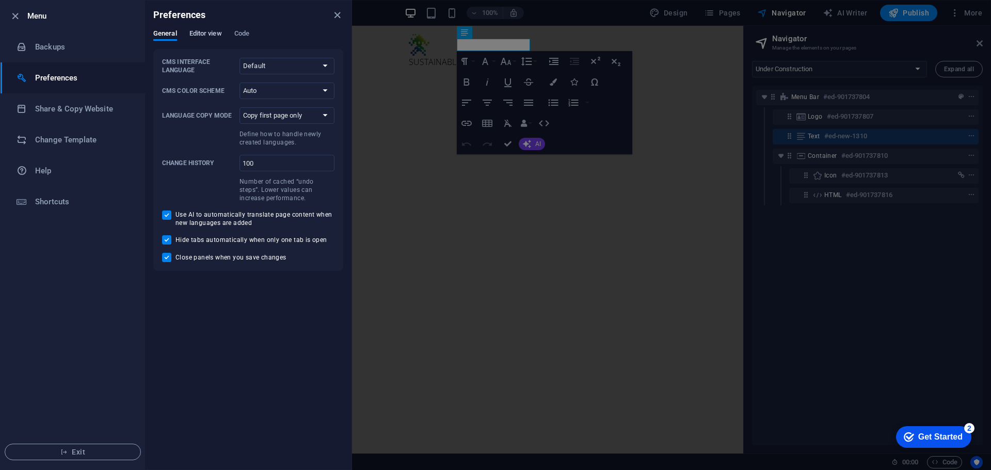
click at [212, 34] on span "Editor view" at bounding box center [205, 34] width 33 height 14
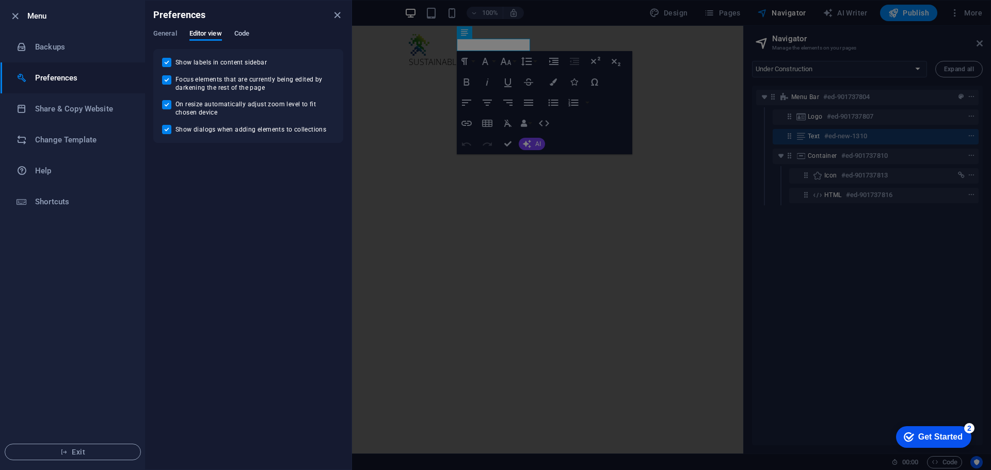
click at [239, 34] on span "Code" at bounding box center [241, 34] width 15 height 14
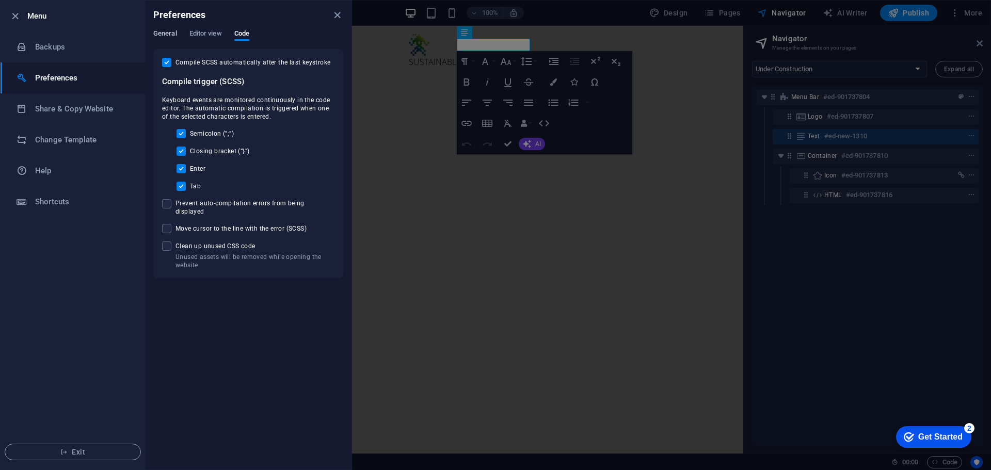
click at [168, 37] on span "General" at bounding box center [165, 34] width 24 height 14
